Goal: Task Accomplishment & Management: Use online tool/utility

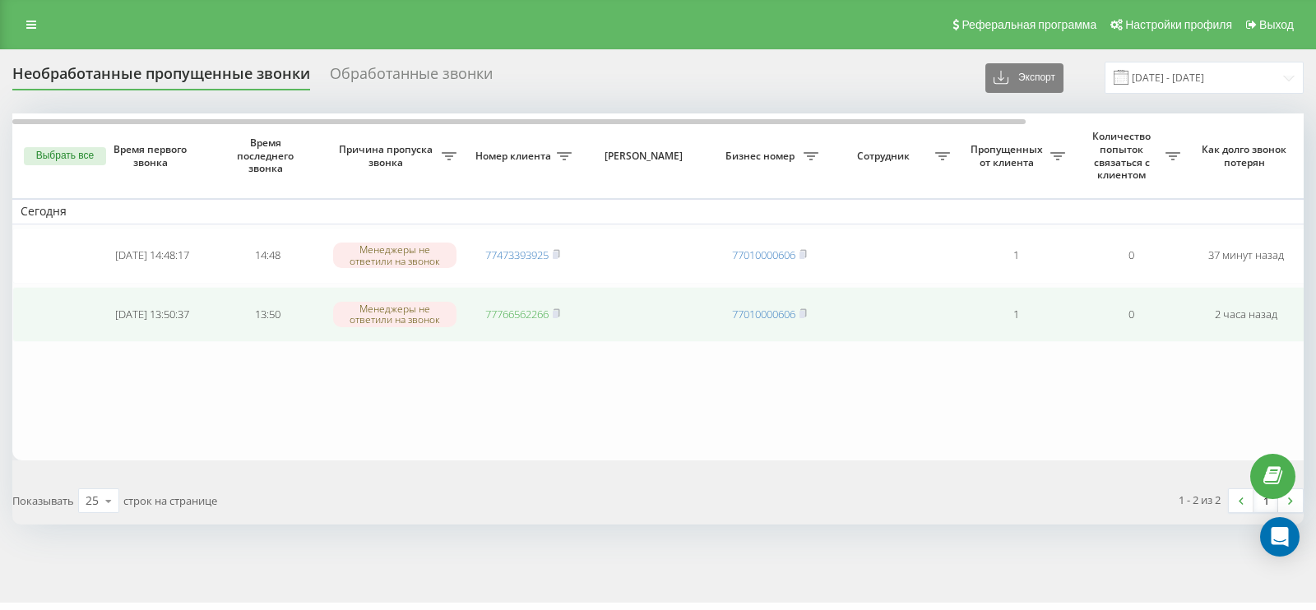
click at [517, 311] on link "77766562266" at bounding box center [516, 314] width 63 height 15
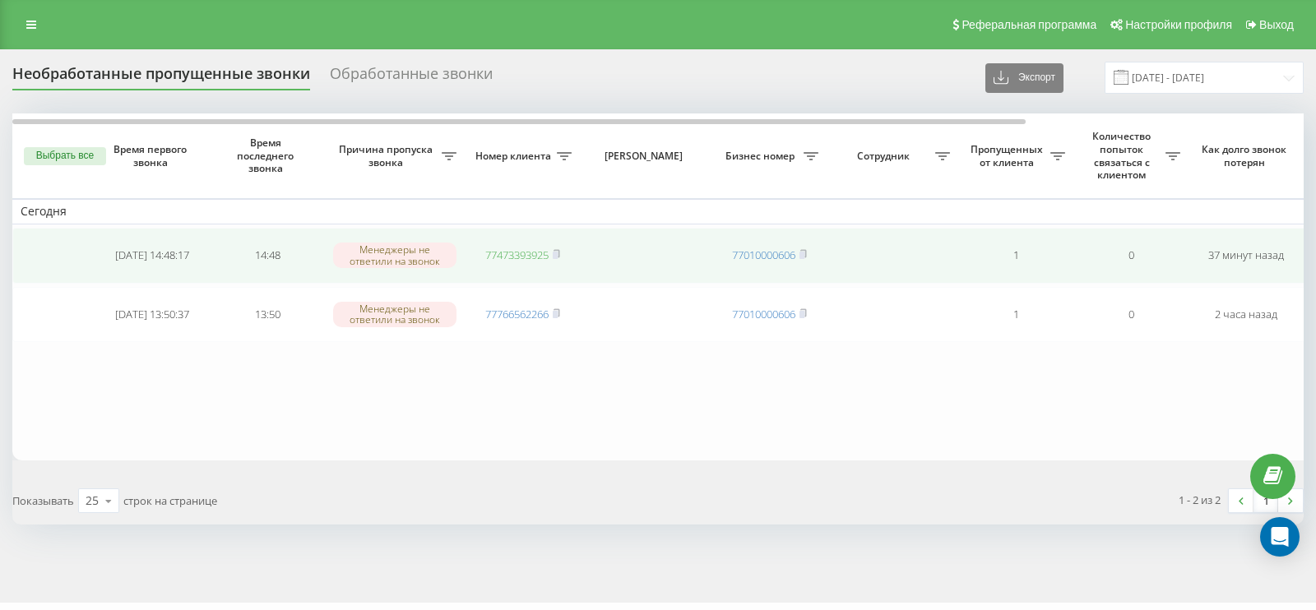
click at [517, 252] on link "77473393925" at bounding box center [516, 255] width 63 height 15
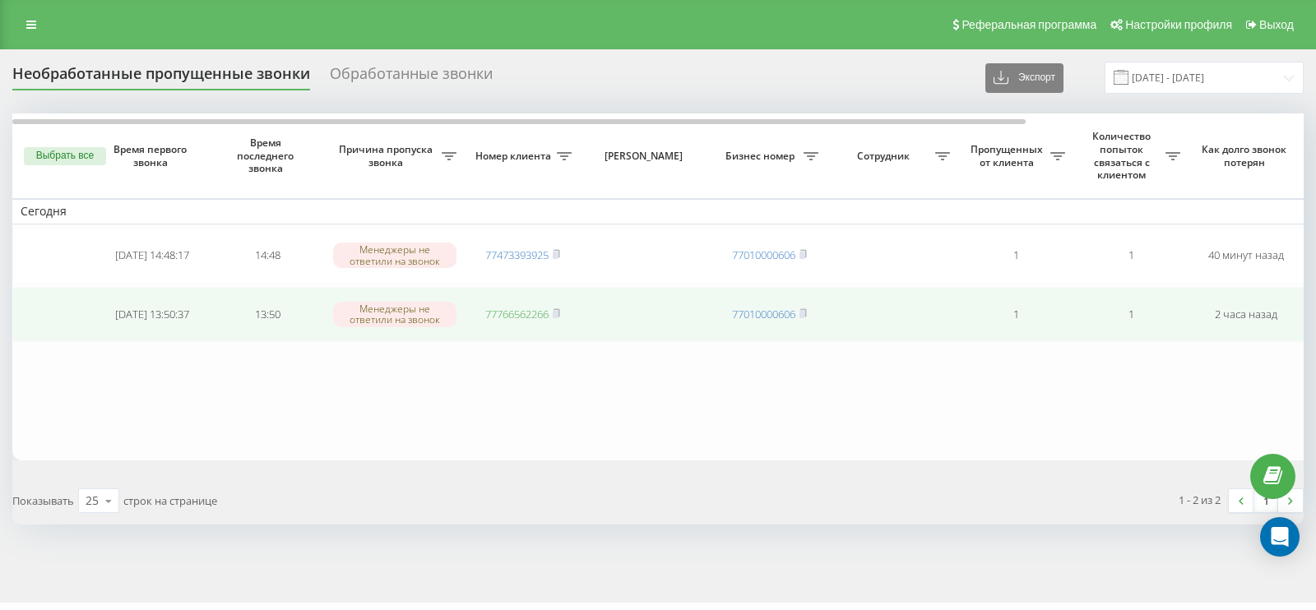
click at [513, 316] on link "77766562266" at bounding box center [516, 314] width 63 height 15
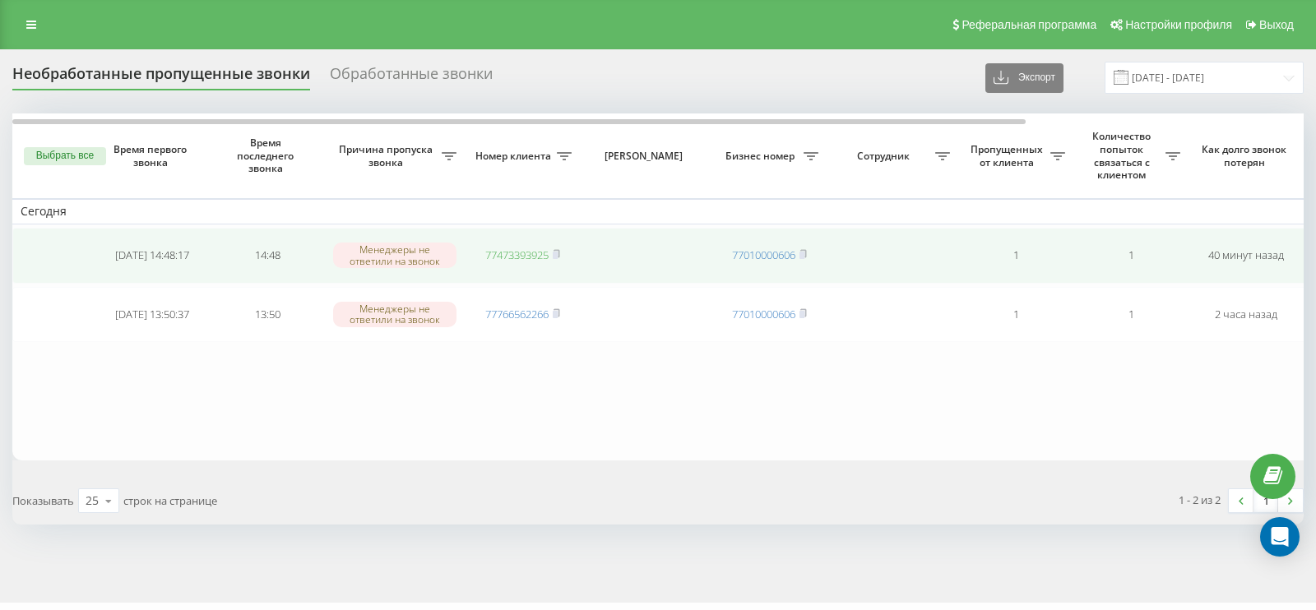
click at [531, 248] on link "77473393925" at bounding box center [516, 255] width 63 height 15
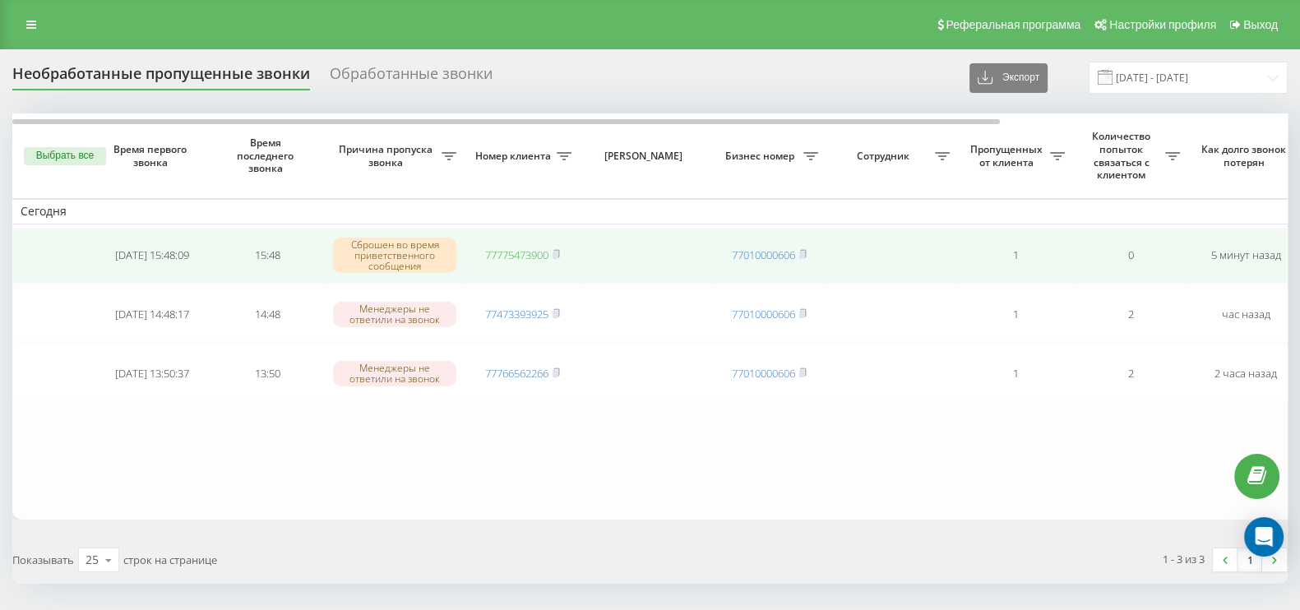
click at [542, 253] on link "77775473900" at bounding box center [516, 255] width 63 height 15
